Goal: Task Accomplishment & Management: Use online tool/utility

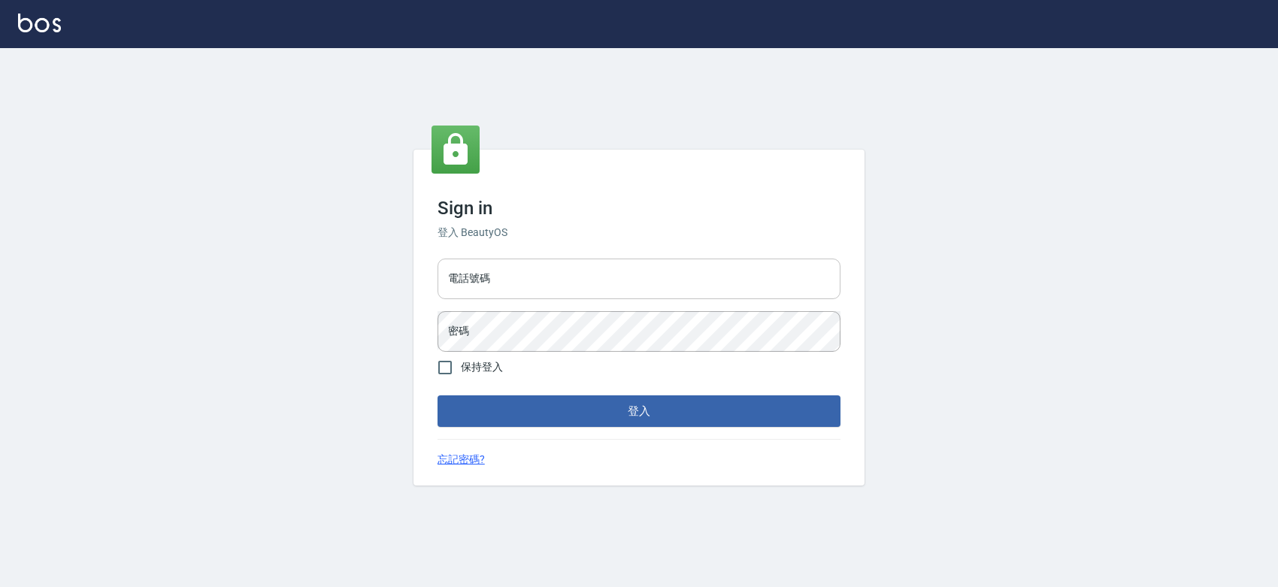
click at [673, 273] on input "電話號碼" at bounding box center [639, 279] width 403 height 41
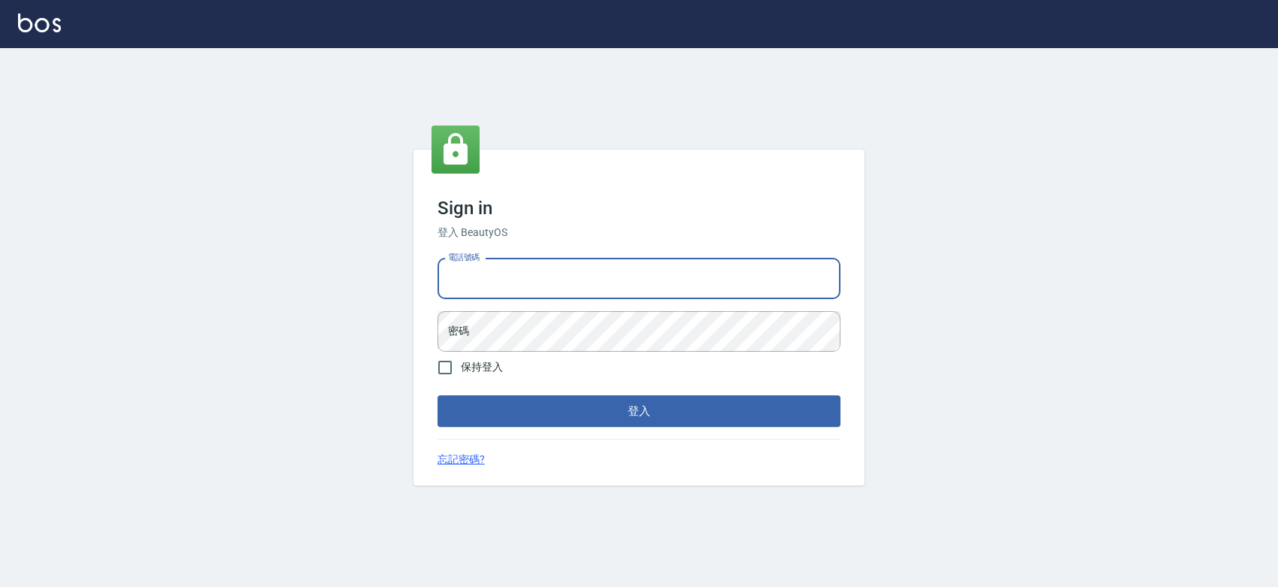
type input "0427061917"
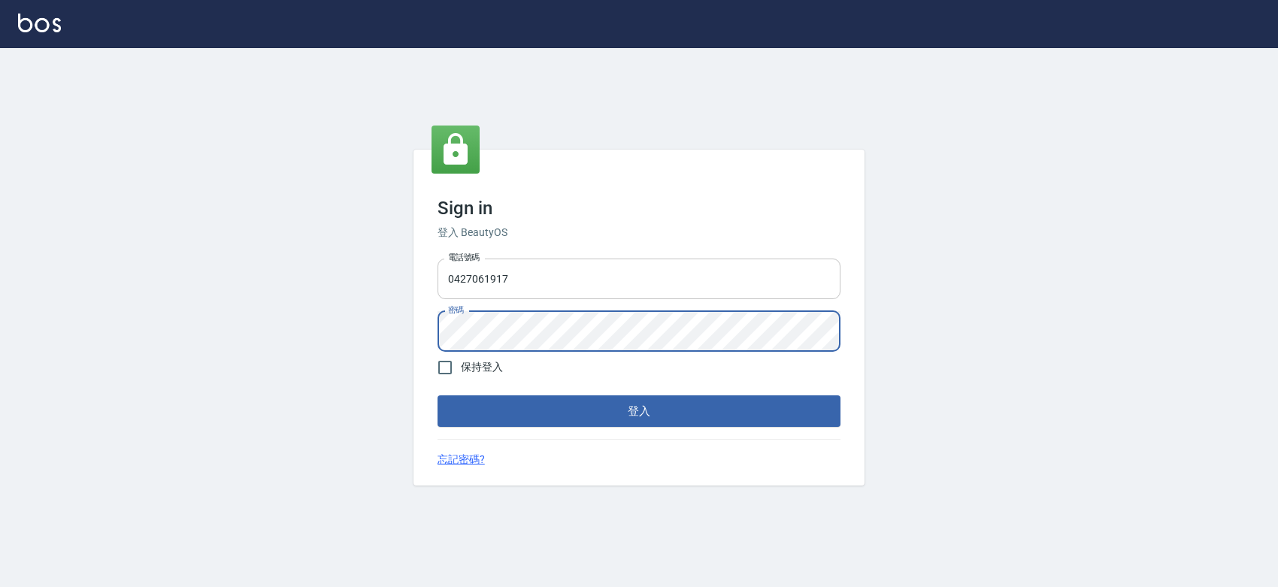
click at [438, 396] on button "登入" at bounding box center [639, 412] width 403 height 32
